Goal: Task Accomplishment & Management: Manage account settings

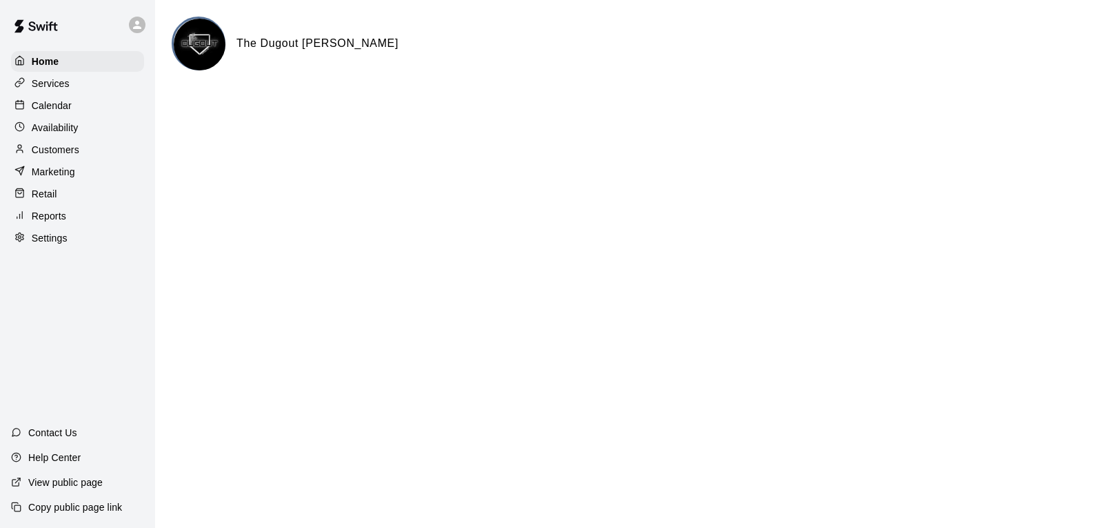
click at [56, 149] on p "Customers" at bounding box center [56, 150] width 48 height 14
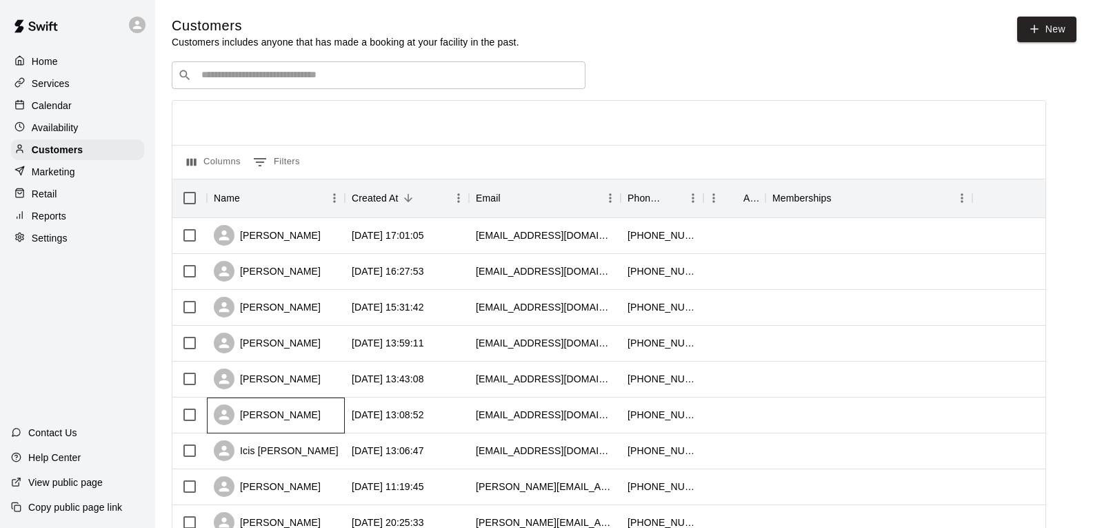
click at [252, 417] on div "Lexi Schoenfelder" at bounding box center [267, 414] width 107 height 21
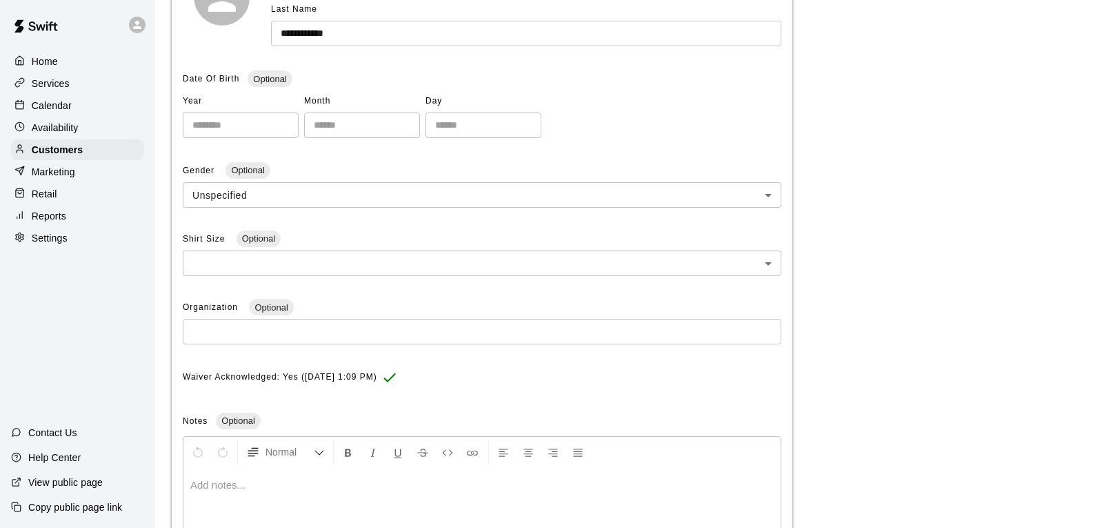
scroll to position [276, 0]
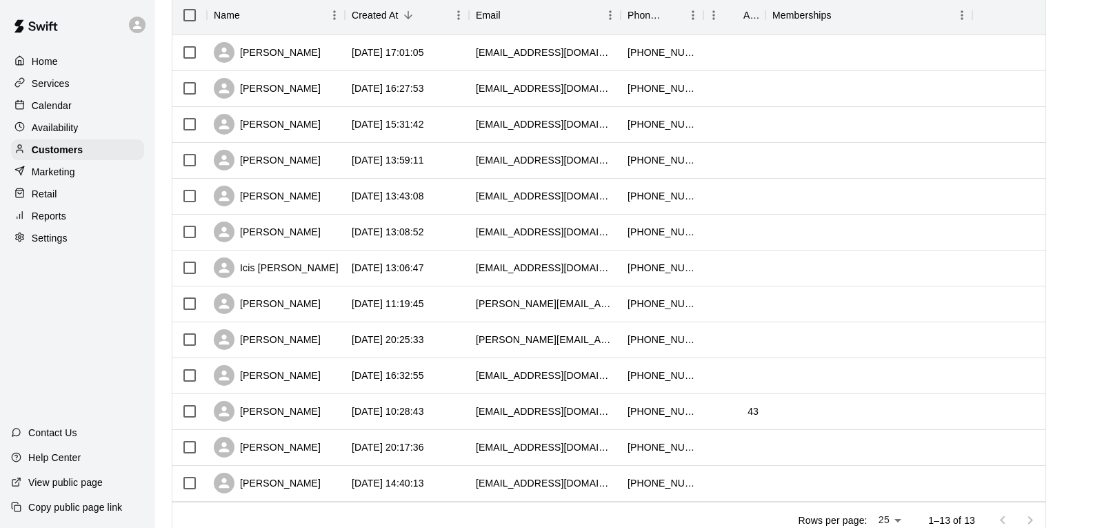
scroll to position [207, 0]
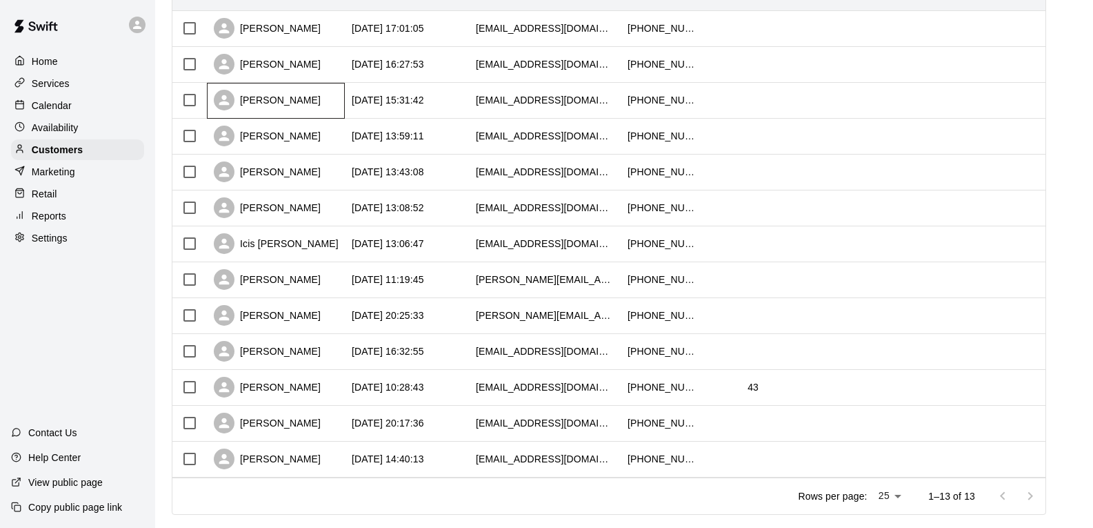
click at [290, 100] on div "Neecee Suber" at bounding box center [267, 100] width 107 height 21
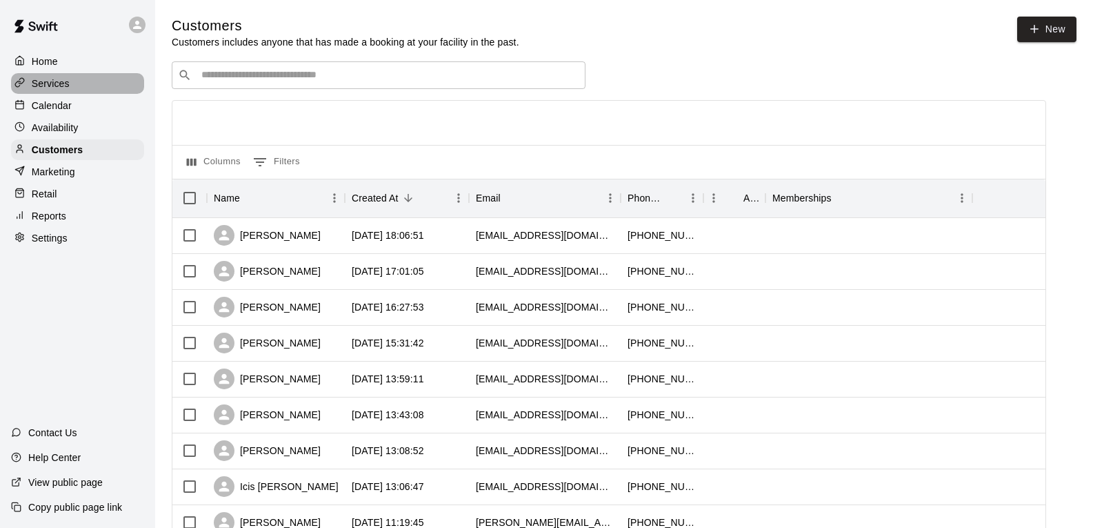
click at [45, 90] on p "Services" at bounding box center [51, 84] width 38 height 14
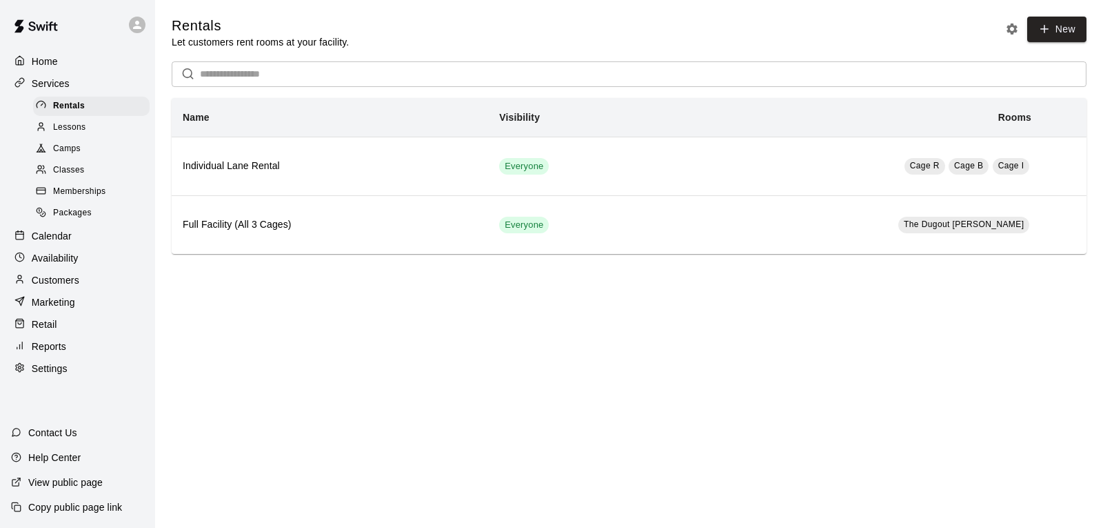
click at [83, 220] on span "Packages" at bounding box center [72, 213] width 39 height 14
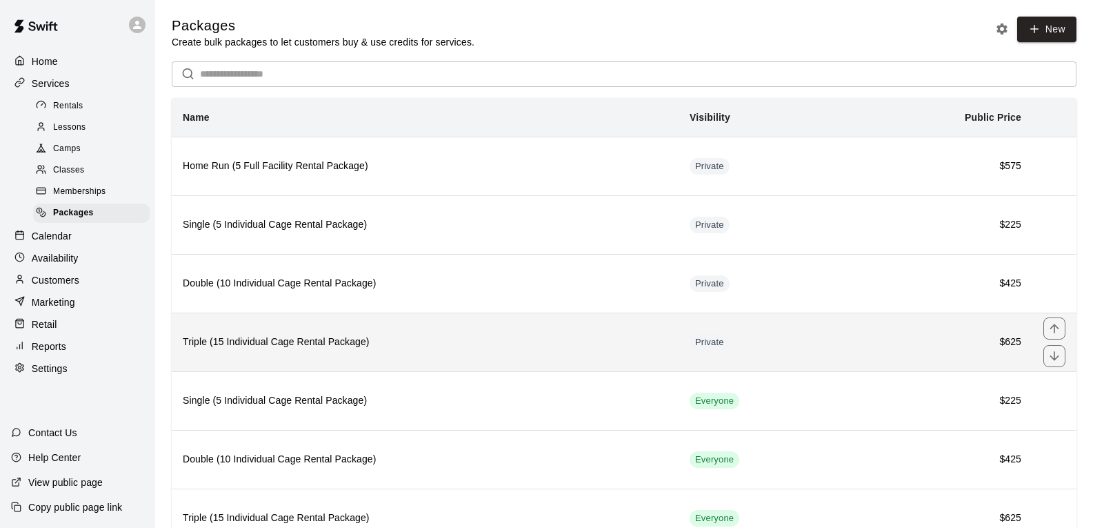
click at [312, 343] on h6 "Triple (15 Individual Cage Rental Package)" at bounding box center [425, 341] width 485 height 15
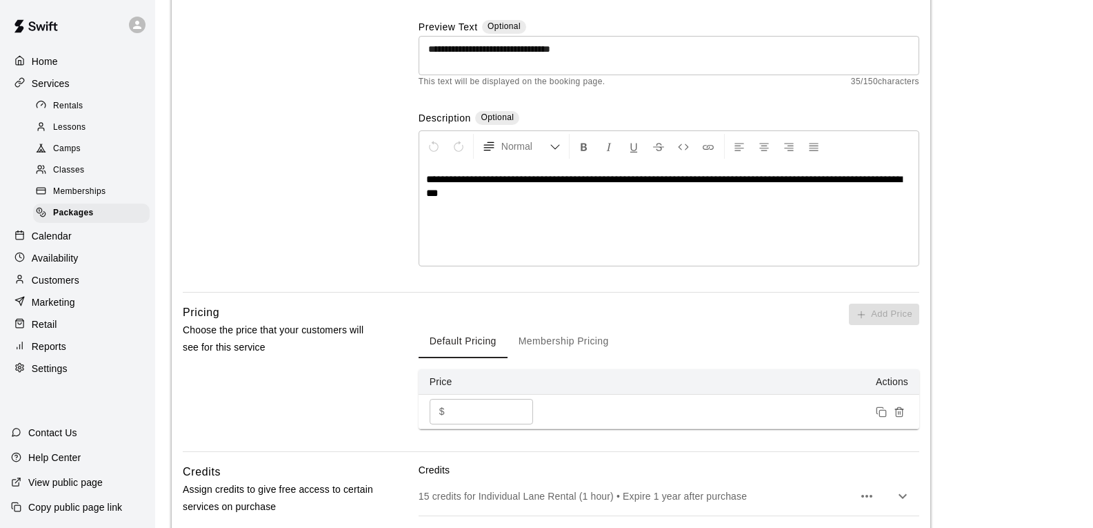
scroll to position [199, 0]
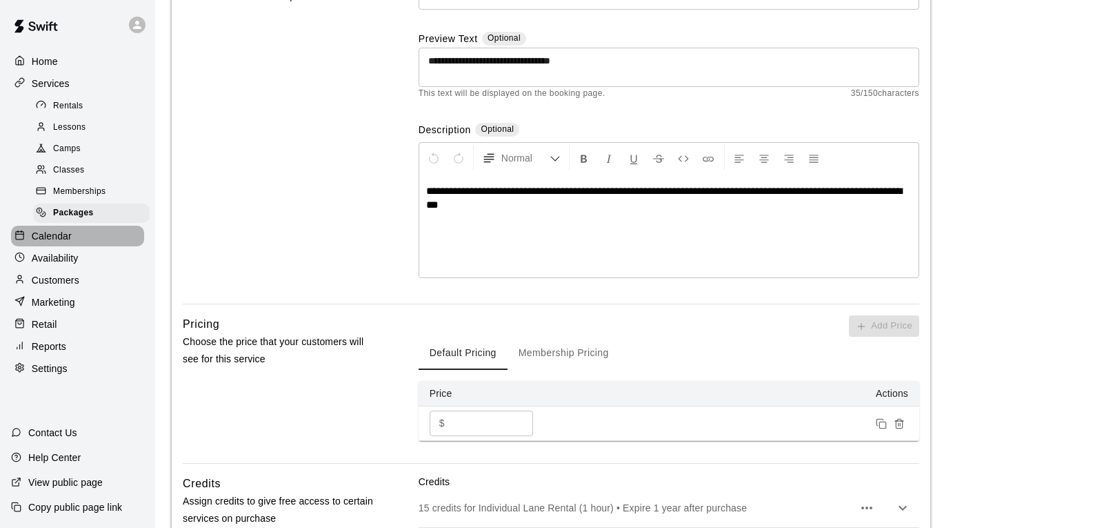
click at [62, 240] on p "Calendar" at bounding box center [52, 236] width 40 height 14
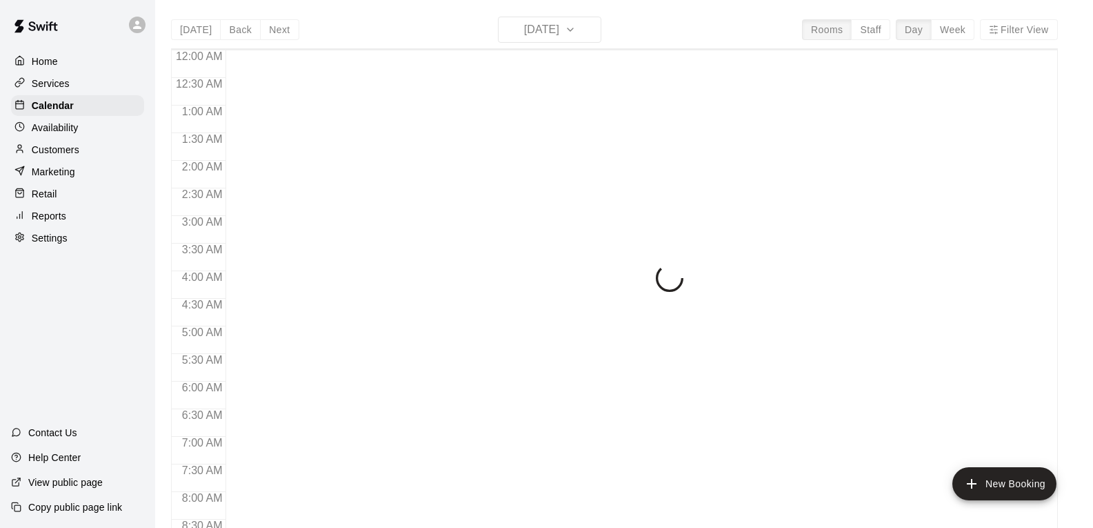
scroll to position [831, 0]
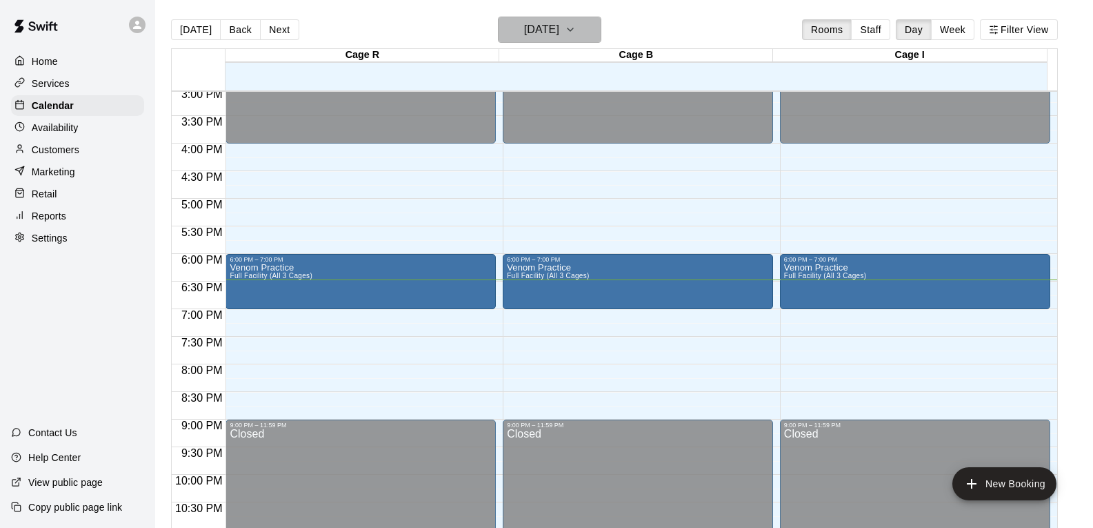
click at [539, 37] on h6 "Monday Sep 15" at bounding box center [541, 29] width 35 height 19
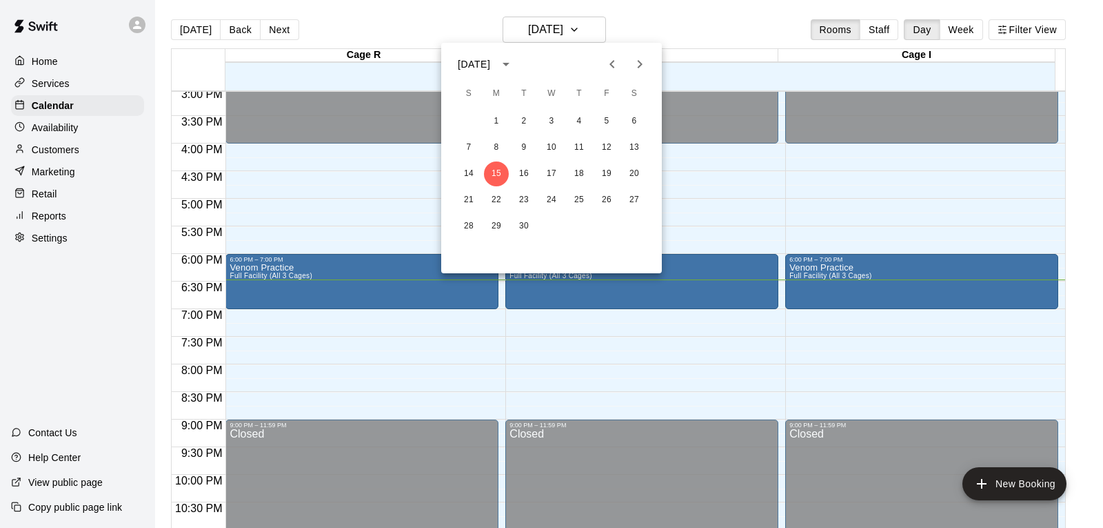
click at [563, 22] on div at bounding box center [551, 264] width 1103 height 528
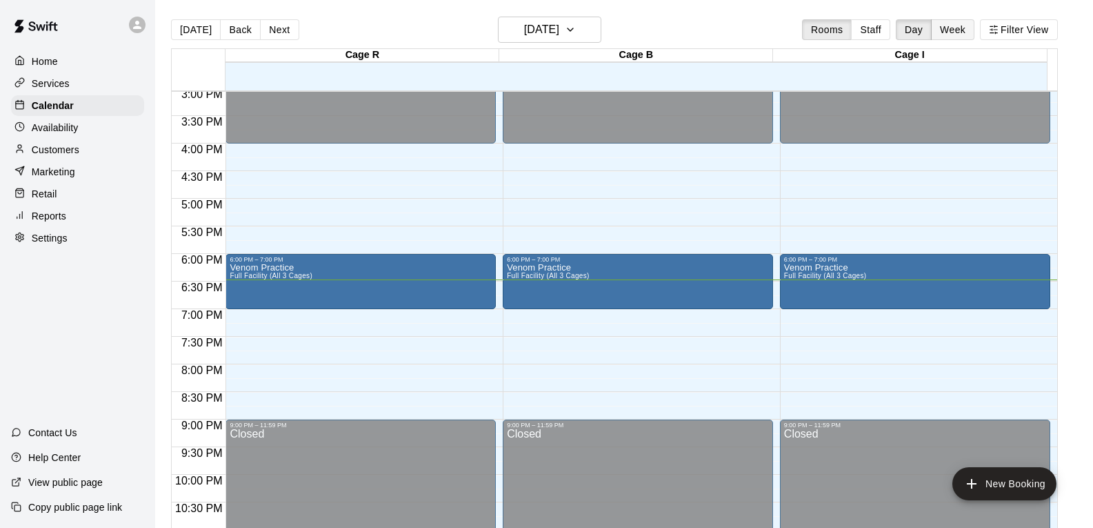
click at [973, 28] on button "Week" at bounding box center [952, 29] width 43 height 21
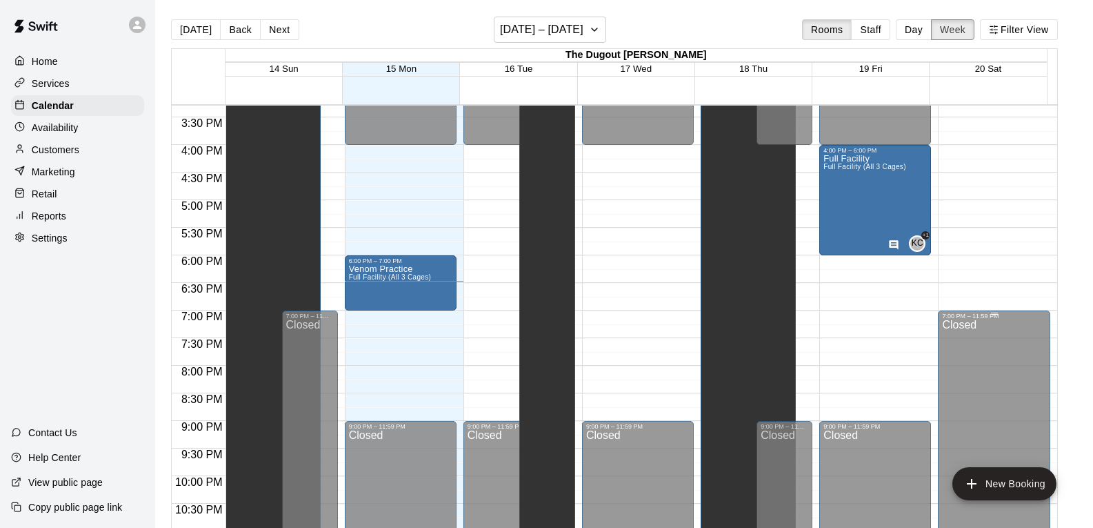
scroll to position [819, 0]
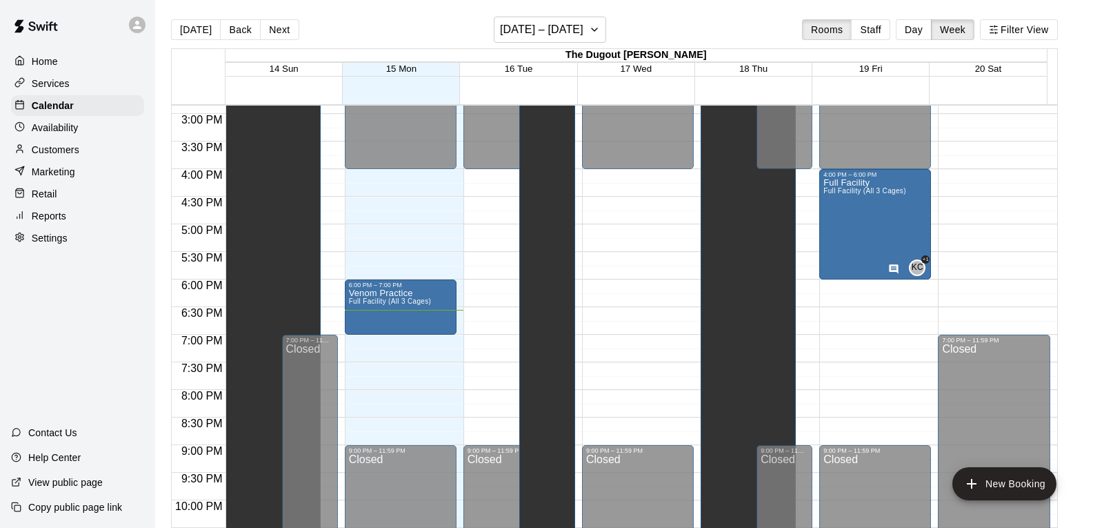
click at [64, 152] on p "Customers" at bounding box center [56, 150] width 48 height 14
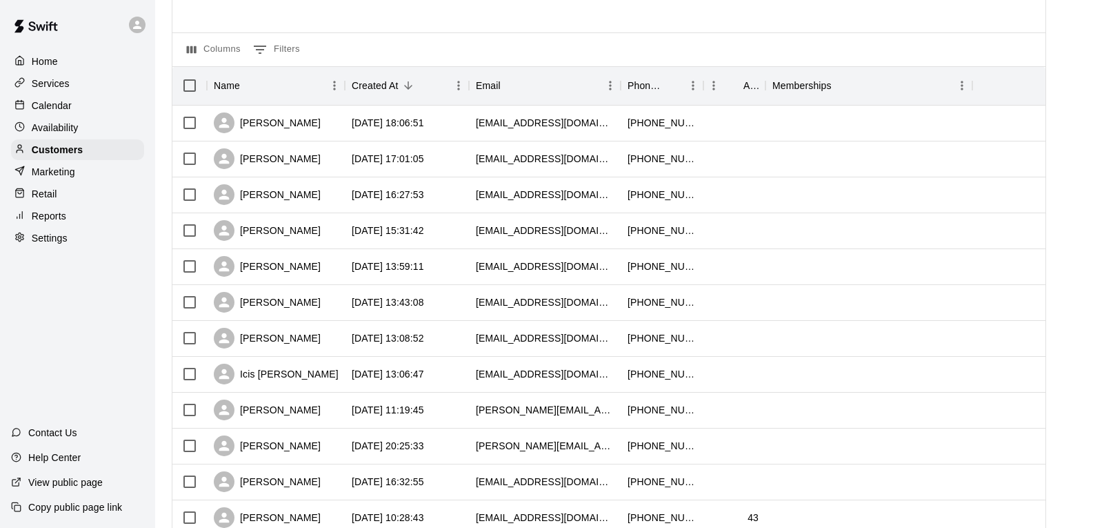
scroll to position [138, 0]
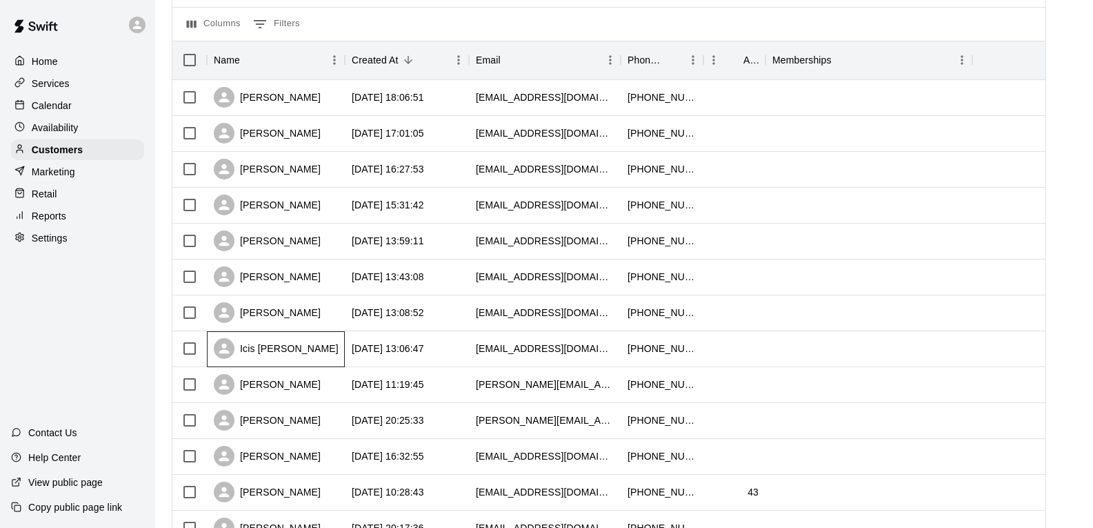
click at [277, 350] on div "Icis Muilenburg" at bounding box center [276, 348] width 125 height 21
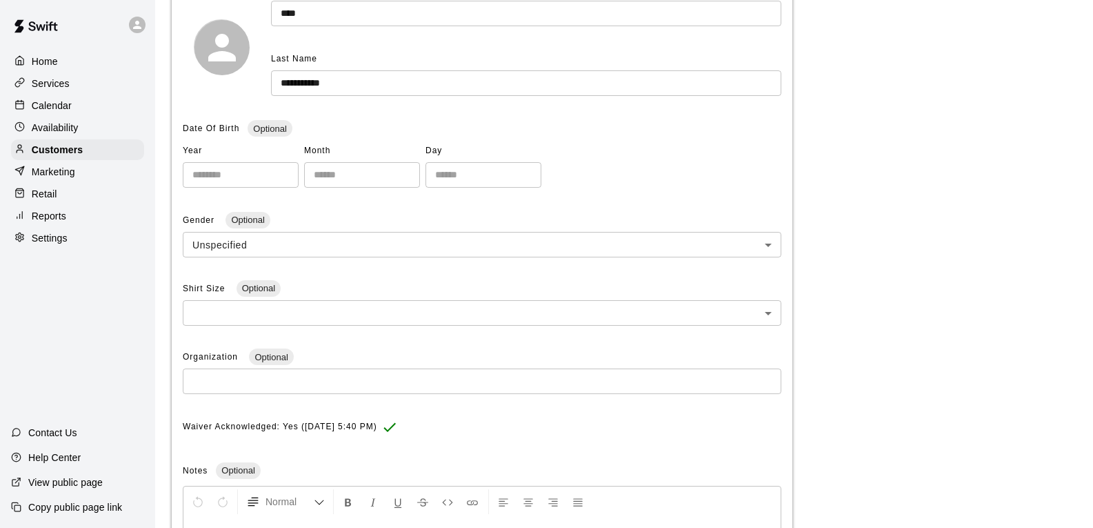
scroll to position [207, 0]
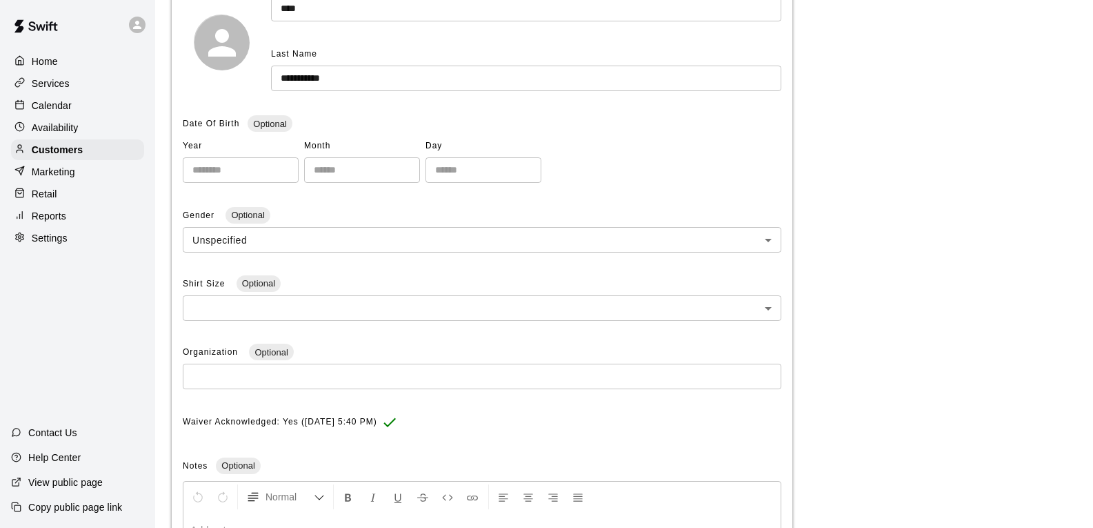
click at [42, 59] on p "Home" at bounding box center [45, 61] width 26 height 14
